Goal: Task Accomplishment & Management: Use online tool/utility

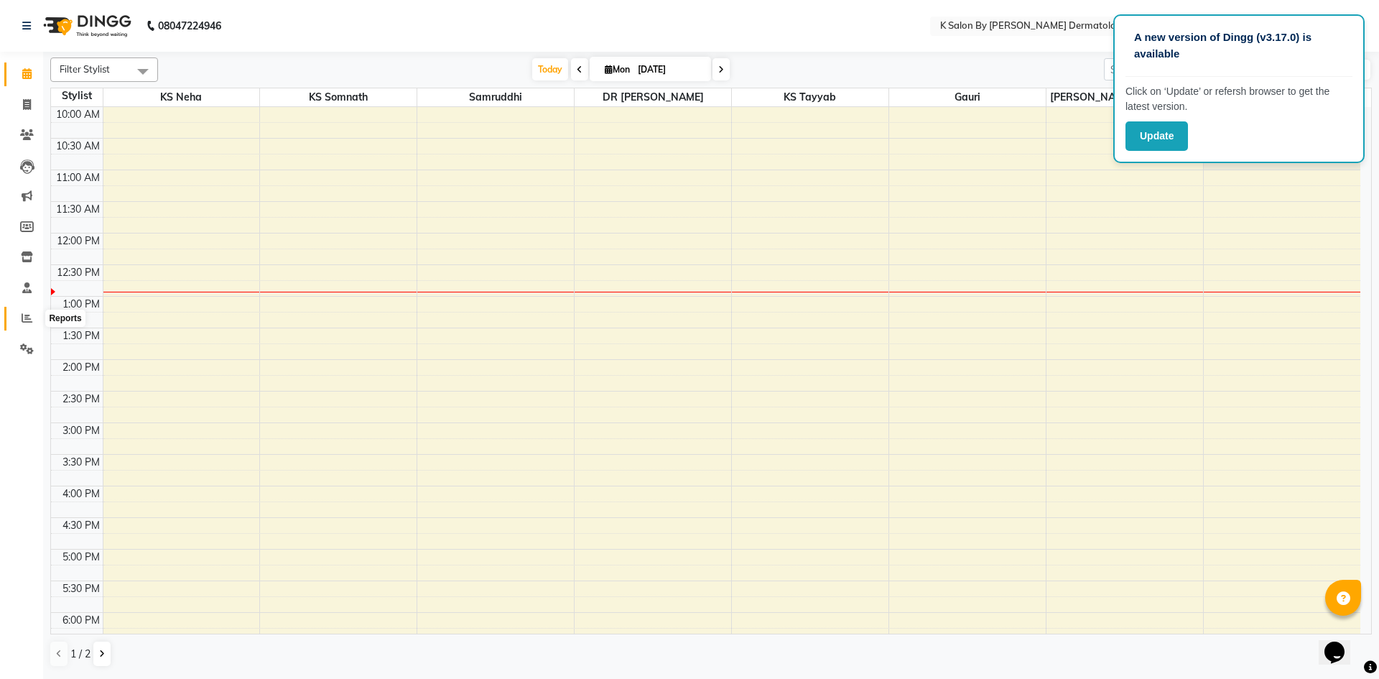
click at [31, 320] on icon at bounding box center [27, 317] width 11 height 11
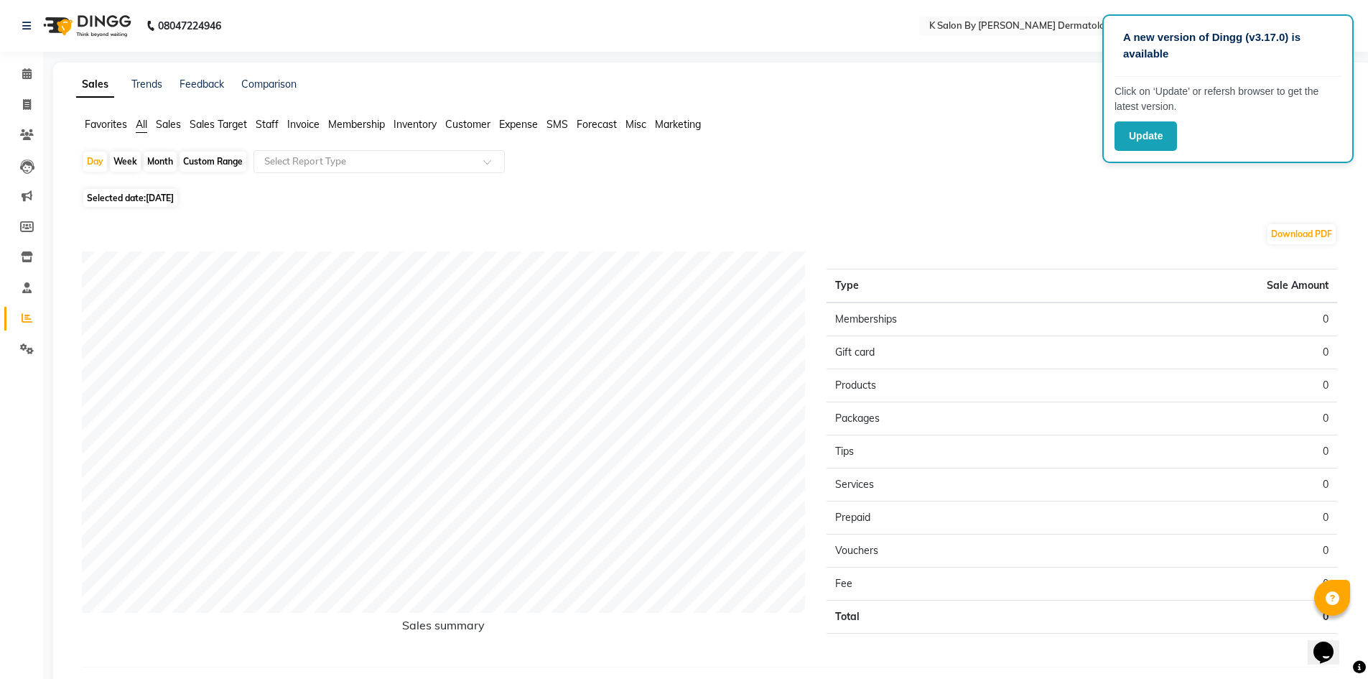
click at [158, 161] on div "Month" at bounding box center [160, 162] width 33 height 20
select select "9"
select select "2025"
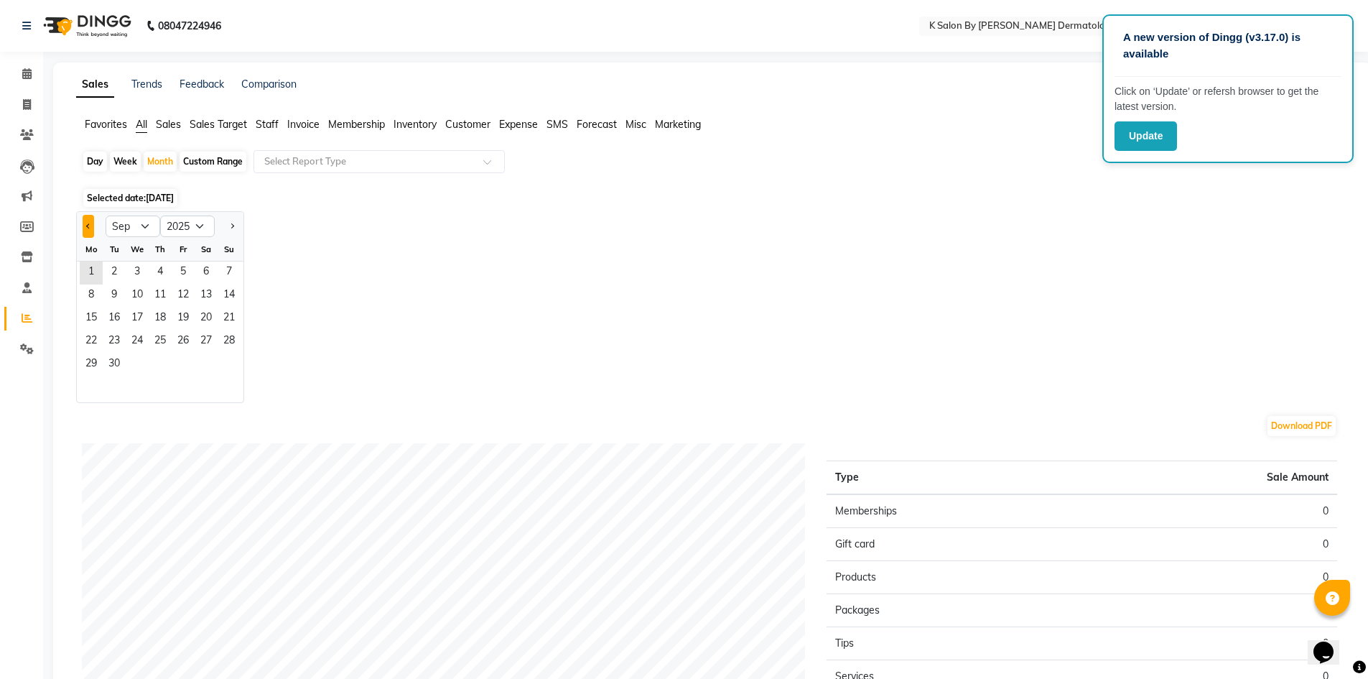
click at [83, 225] on button "Previous month" at bounding box center [88, 226] width 11 height 23
select select "8"
click at [180, 269] on span "1" at bounding box center [183, 272] width 23 height 23
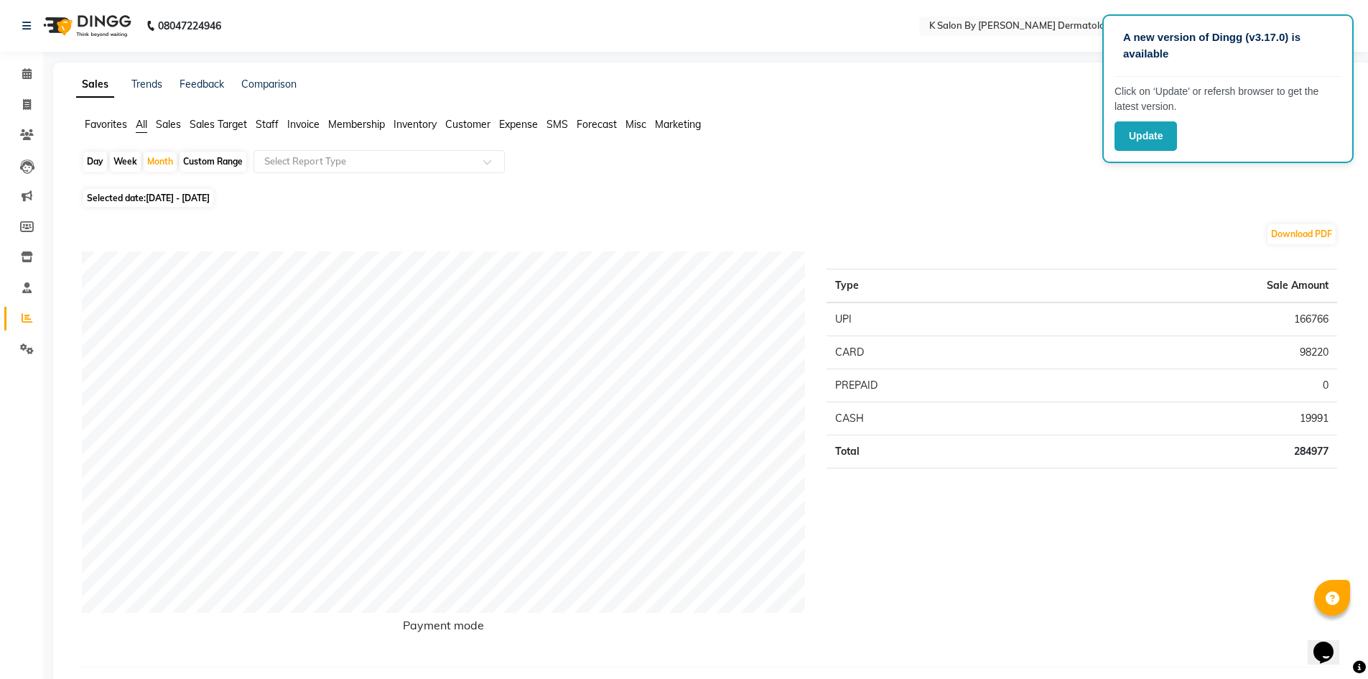
click at [946, 170] on div "Day Week Month Custom Range Select Report Type" at bounding box center [712, 167] width 1261 height 34
click at [155, 88] on link "Trends" at bounding box center [146, 84] width 31 height 13
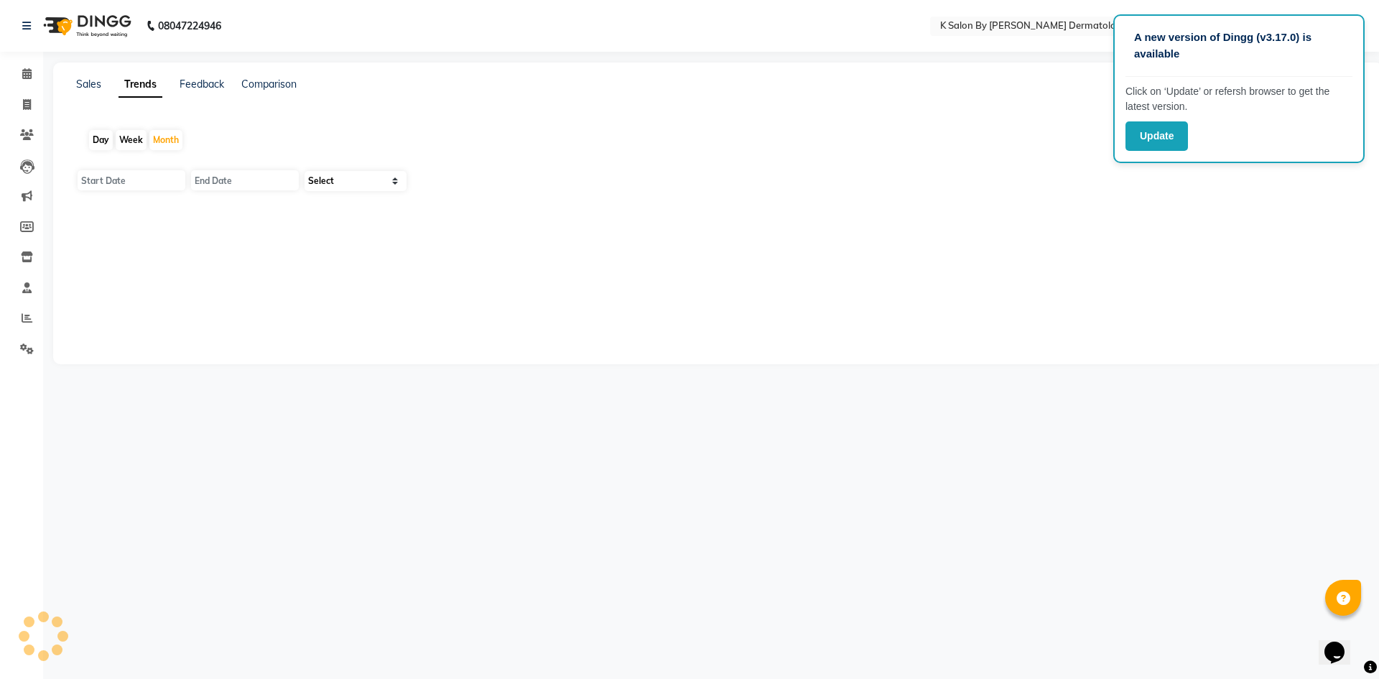
type input "[DATE]"
select select "by_client"
click at [201, 83] on link "Feedback" at bounding box center [202, 84] width 45 height 13
click at [201, 84] on link "Feedback" at bounding box center [202, 84] width 45 height 13
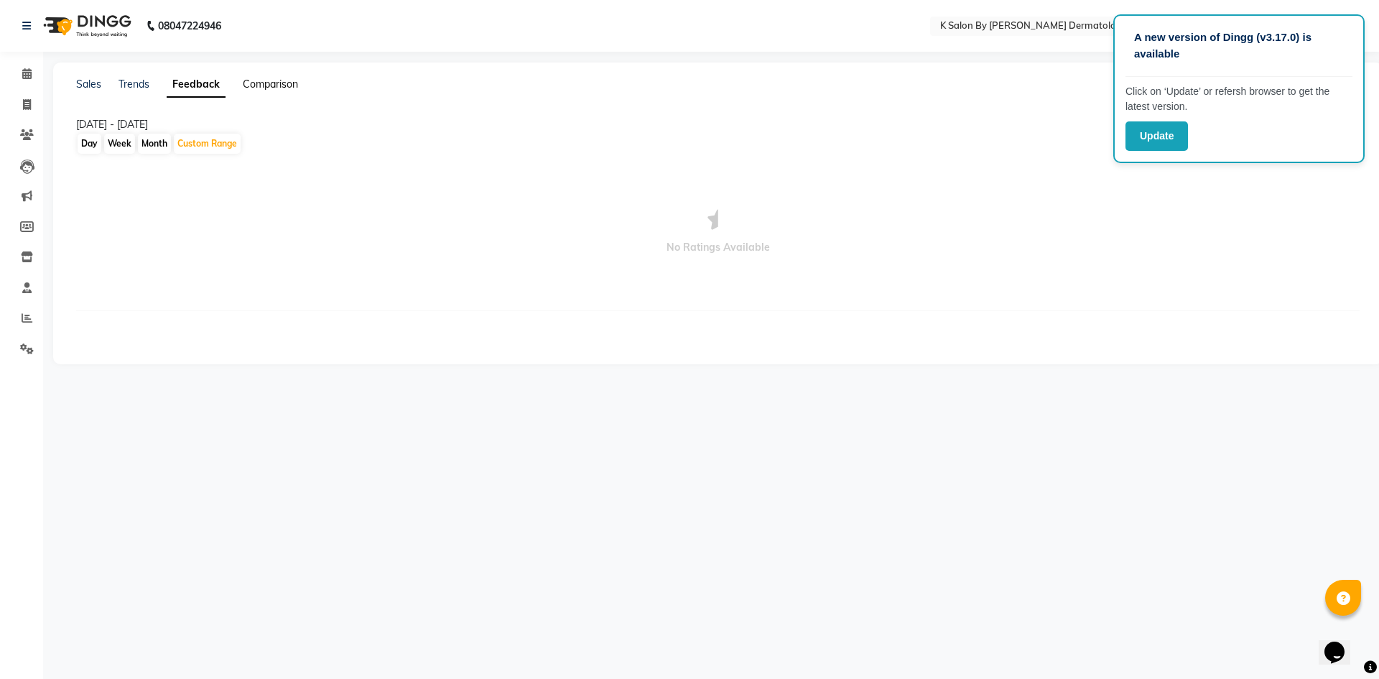
click at [266, 82] on link "Comparison" at bounding box center [270, 84] width 55 height 13
select select "single_date"
select select "single_date_dash"
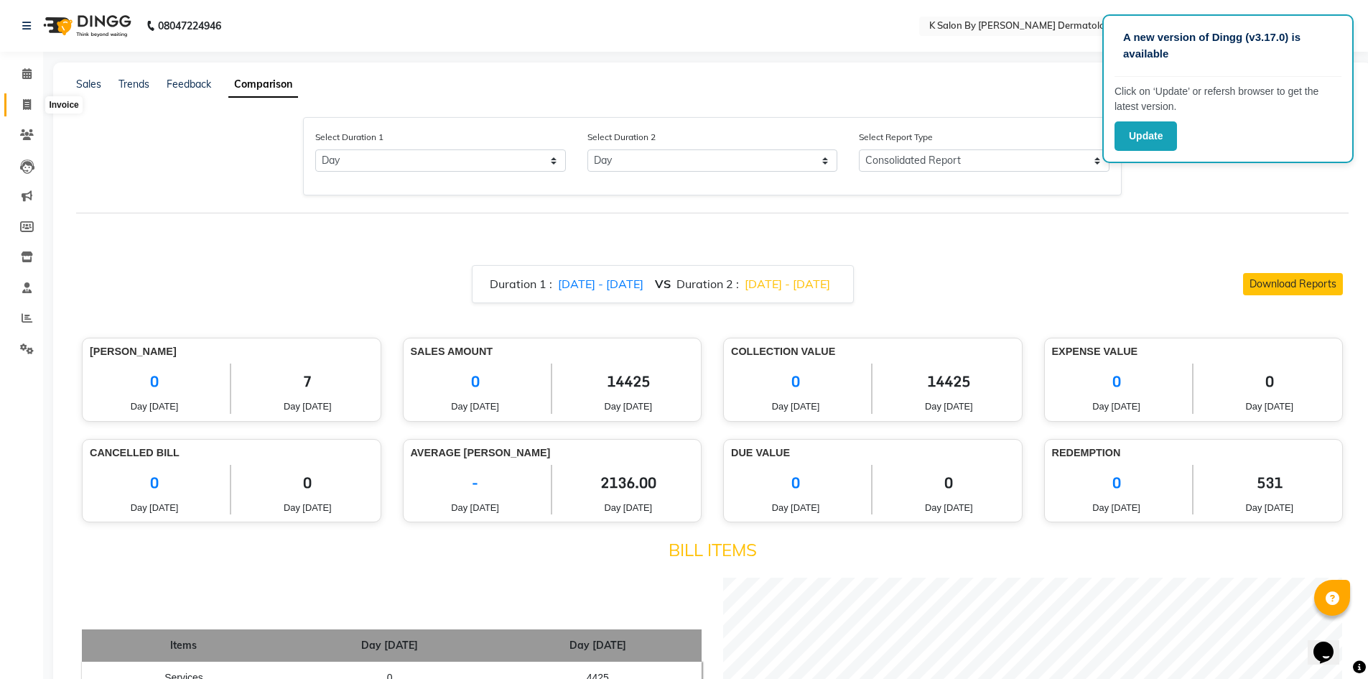
click at [30, 106] on icon at bounding box center [27, 104] width 8 height 11
select select "service"
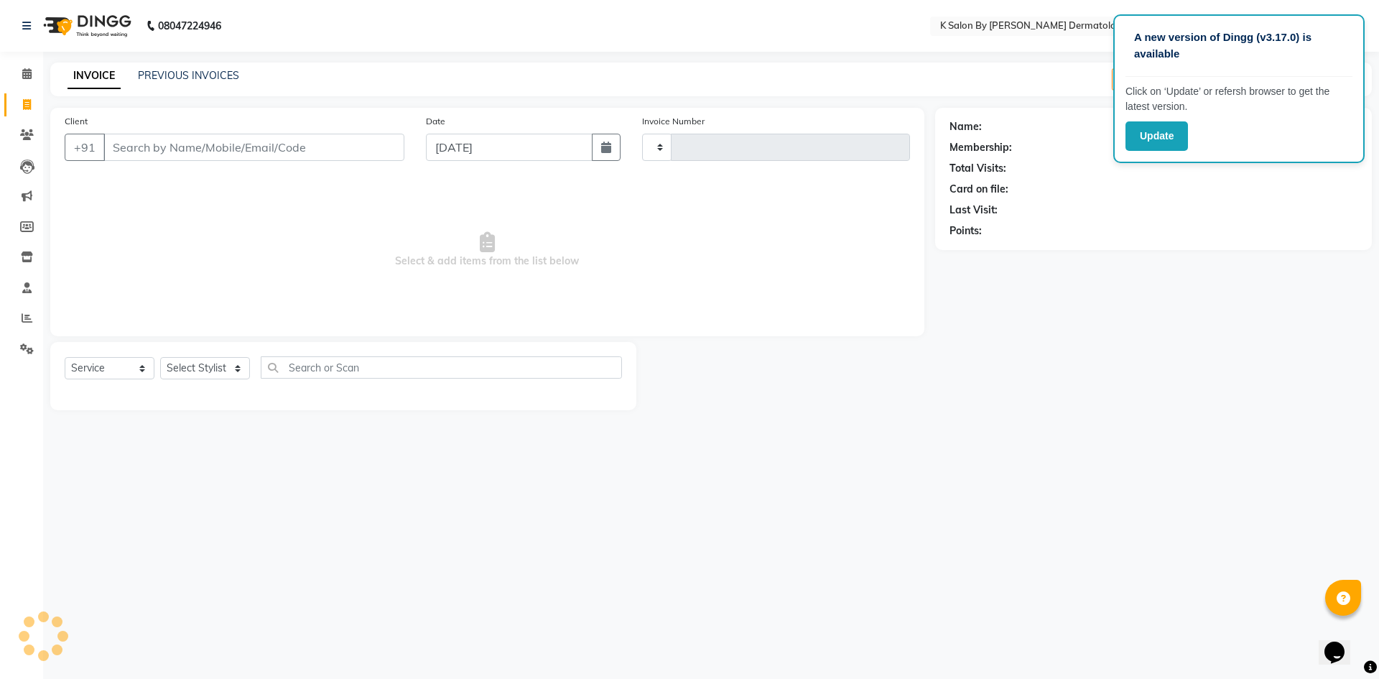
type input "0517"
select select "6798"
click at [34, 72] on span at bounding box center [26, 74] width 25 height 17
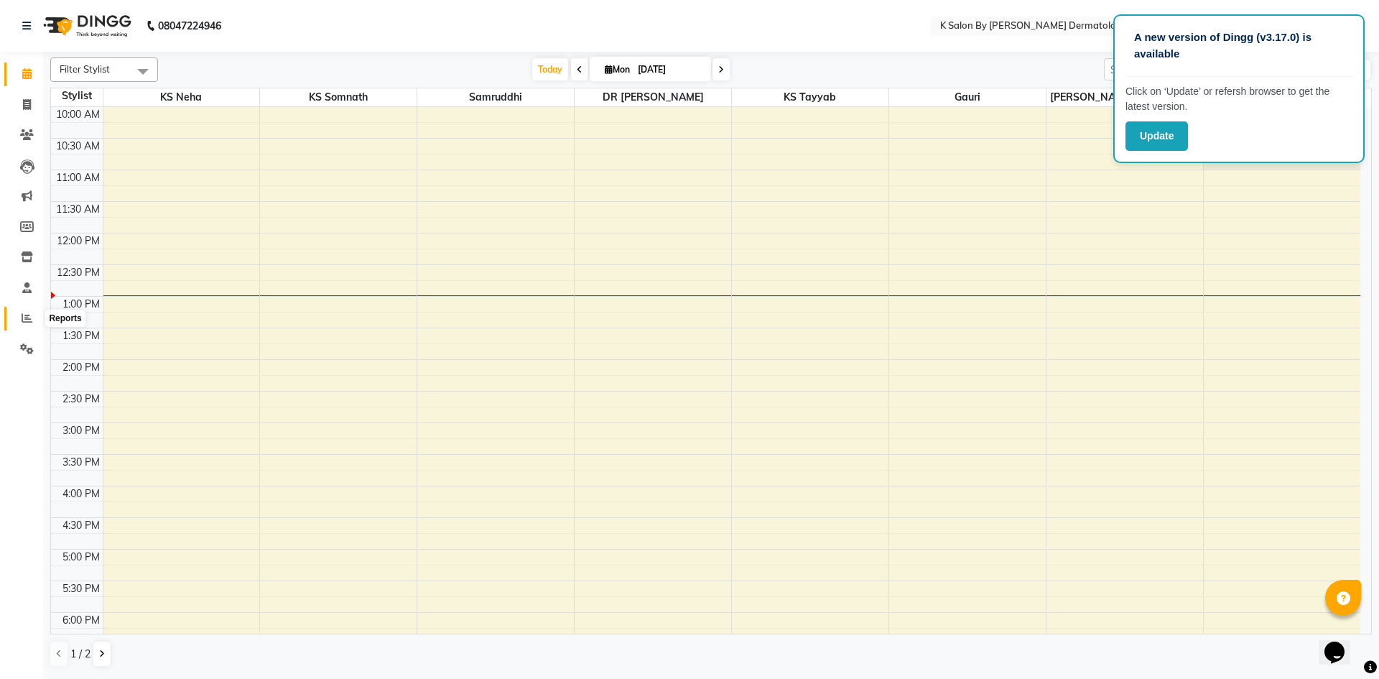
click at [30, 317] on icon at bounding box center [27, 317] width 11 height 11
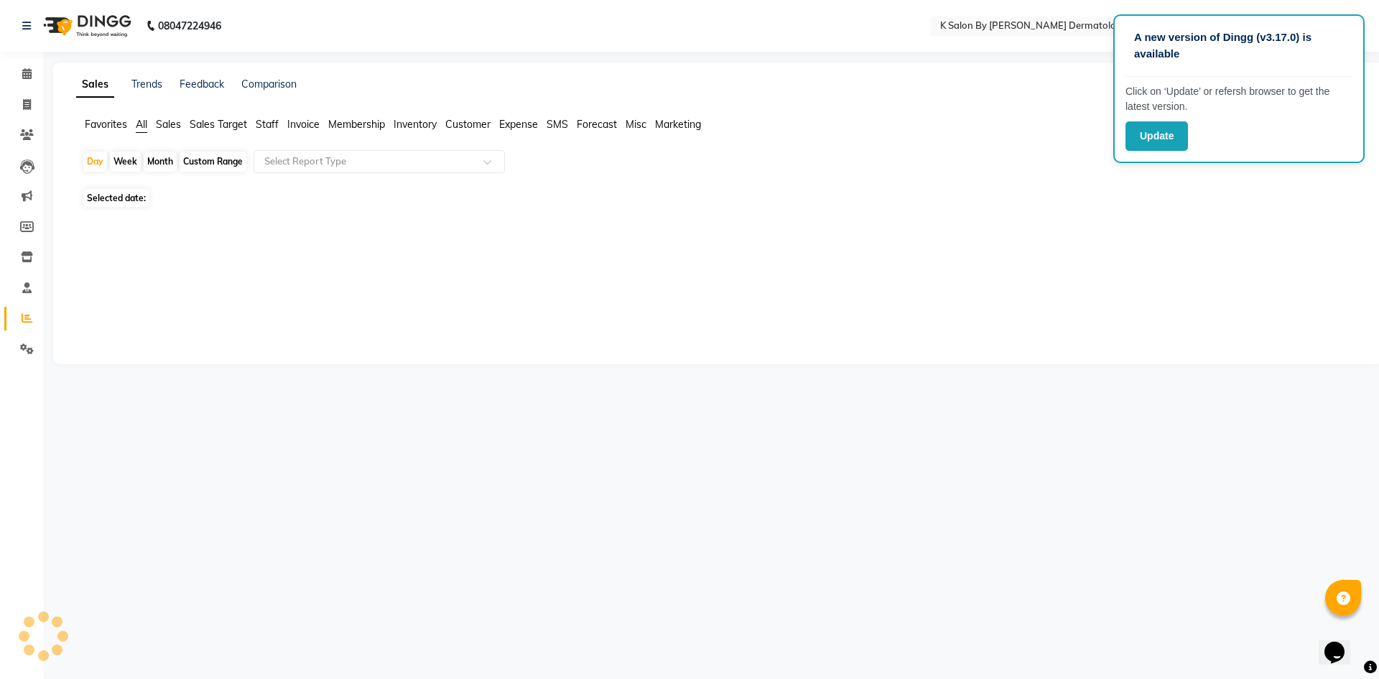
click at [30, 317] on icon at bounding box center [27, 317] width 11 height 11
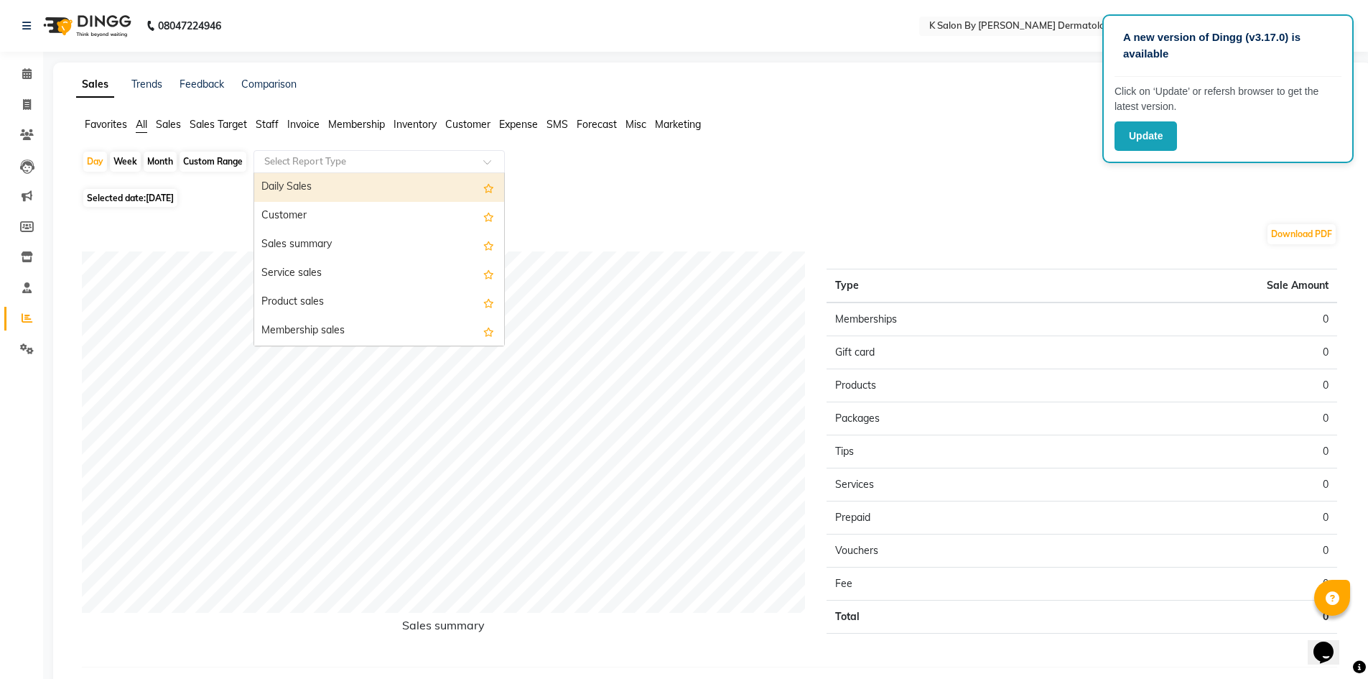
click at [365, 160] on input "text" at bounding box center [364, 161] width 207 height 14
click at [333, 192] on div "Daily Sales" at bounding box center [379, 187] width 250 height 29
click at [333, 192] on div "Selected date: [DATE]" at bounding box center [715, 197] width 1267 height 15
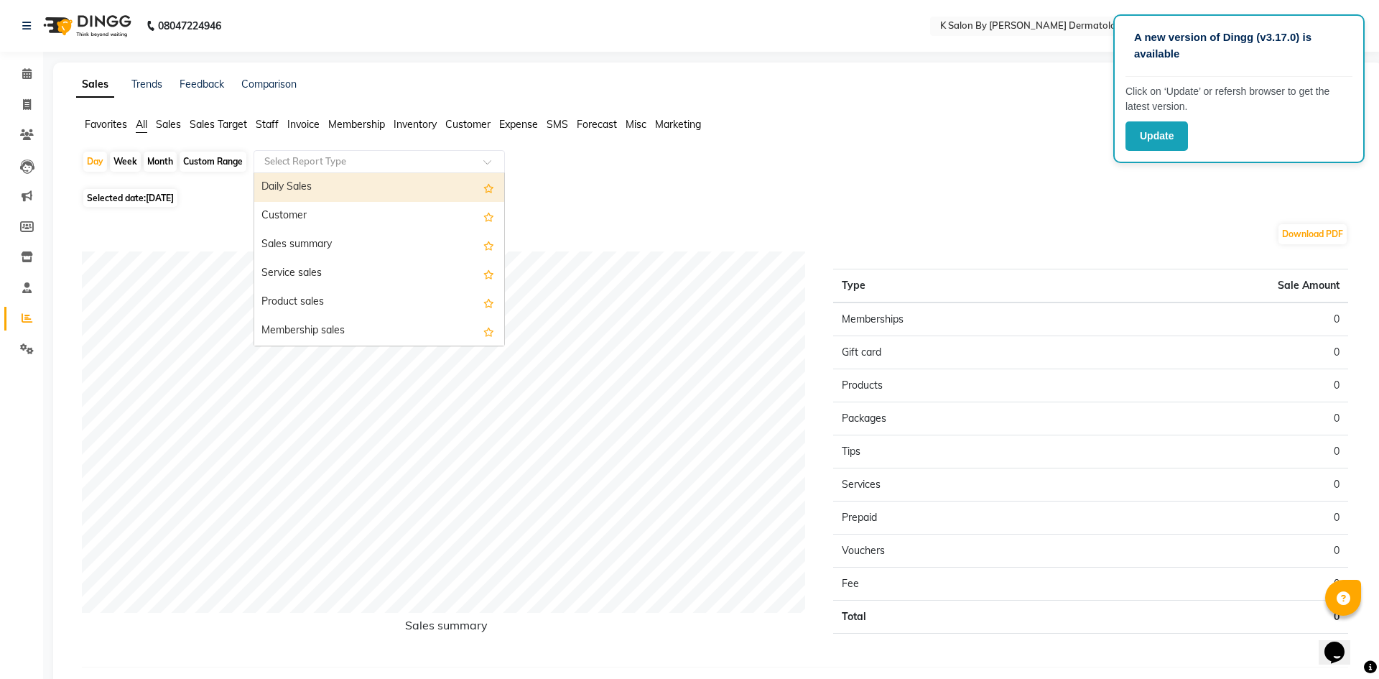
select select "full_report"
select select "csv"
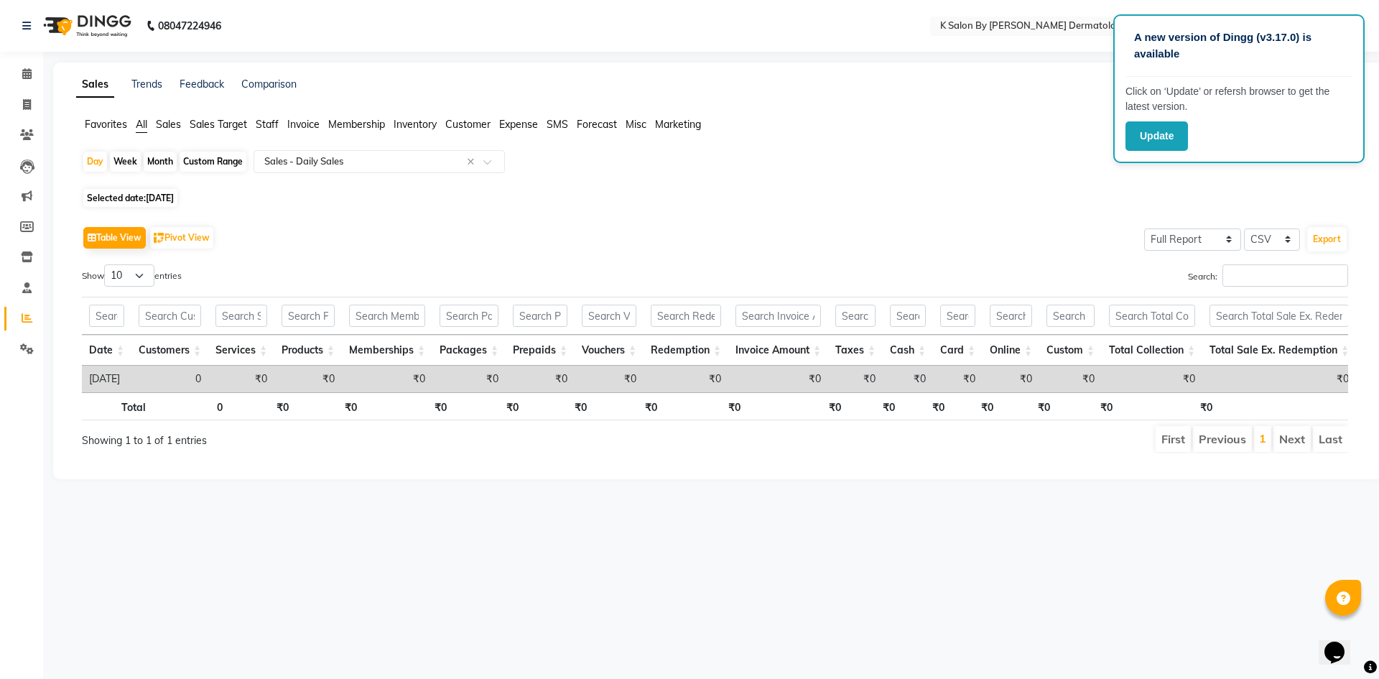
click at [982, 148] on app-reports "Favorites All Sales Sales Target Staff Invoice Membership Inventory Customer Ex…" at bounding box center [717, 291] width 1300 height 348
